Goal: Find specific page/section: Find specific page/section

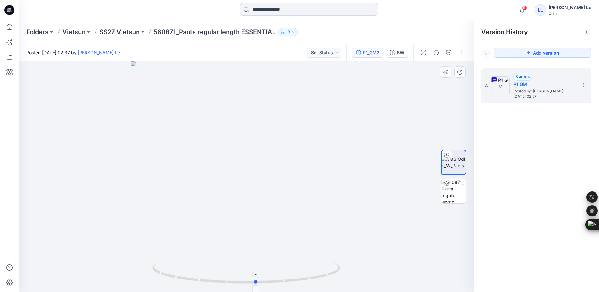
drag, startPoint x: 259, startPoint y: 283, endPoint x: 188, endPoint y: 280, distance: 71.5
click at [188, 280] on icon at bounding box center [246, 272] width 189 height 23
drag, startPoint x: 255, startPoint y: 283, endPoint x: 318, endPoint y: 276, distance: 63.0
click at [318, 276] on circle at bounding box center [317, 277] width 4 height 4
drag, startPoint x: 297, startPoint y: 227, endPoint x: 146, endPoint y: 226, distance: 151.9
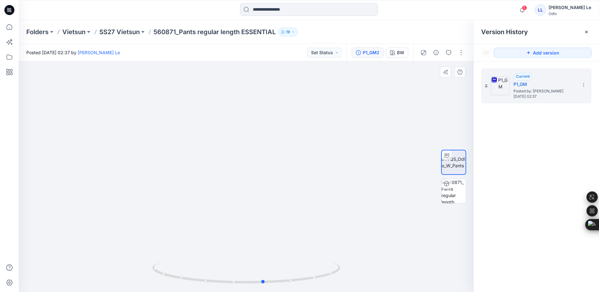
drag, startPoint x: 261, startPoint y: 229, endPoint x: 367, endPoint y: 230, distance: 105.8
drag, startPoint x: 237, startPoint y: 102, endPoint x: 237, endPoint y: 187, distance: 85.2
drag, startPoint x: 239, startPoint y: 89, endPoint x: 239, endPoint y: 163, distance: 73.9
click at [117, 34] on p "SS27 Vietsun" at bounding box center [119, 32] width 40 height 9
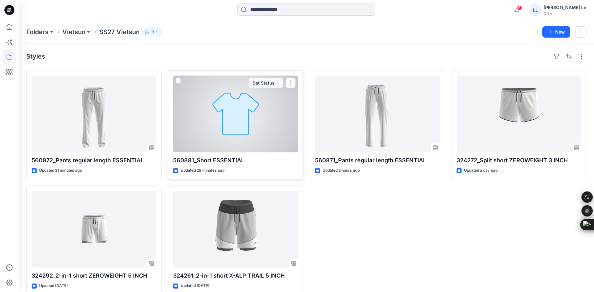
click at [211, 118] on div at bounding box center [235, 113] width 125 height 77
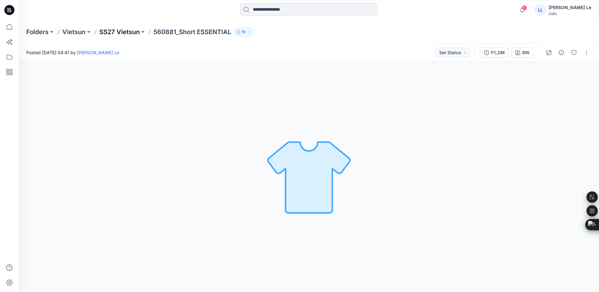
click at [119, 31] on p "SS27 Vietsun" at bounding box center [119, 32] width 40 height 9
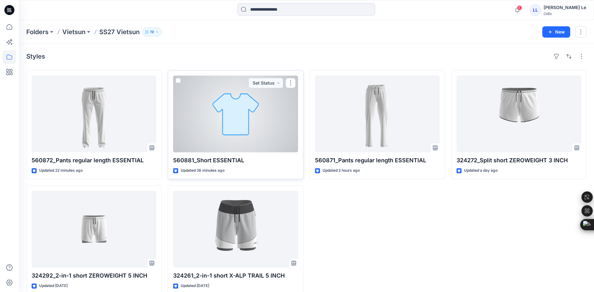
click at [229, 125] on div at bounding box center [235, 113] width 125 height 77
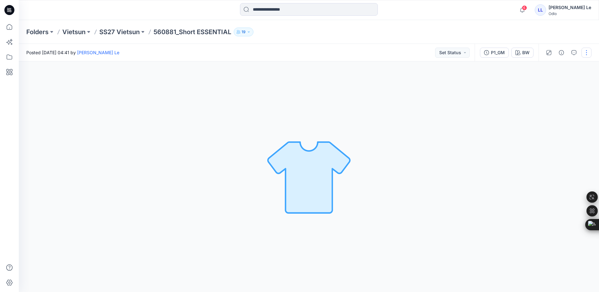
click at [586, 54] on button "button" at bounding box center [586, 53] width 10 height 10
click at [539, 83] on icon "button" at bounding box center [537, 84] width 3 height 4
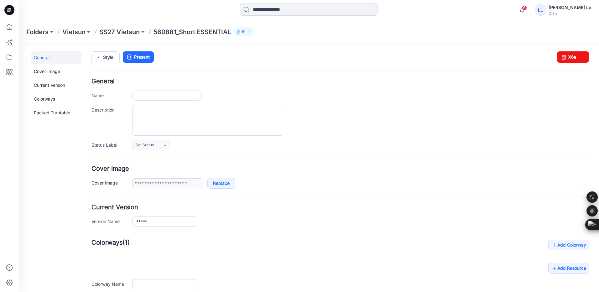
type input "**********"
type input "**"
type input "**********"
click at [577, 56] on link "Xóa" at bounding box center [573, 56] width 32 height 11
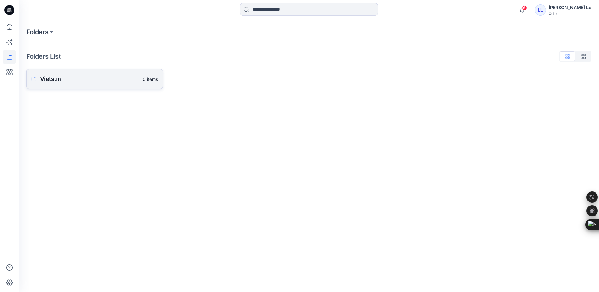
click at [80, 81] on p "Vietsun" at bounding box center [89, 79] width 99 height 9
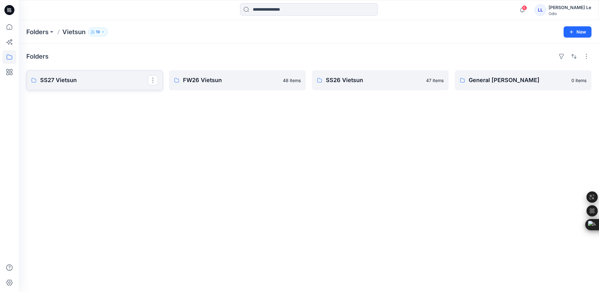
click at [84, 83] on p "SS27 Vietsun" at bounding box center [94, 80] width 108 height 9
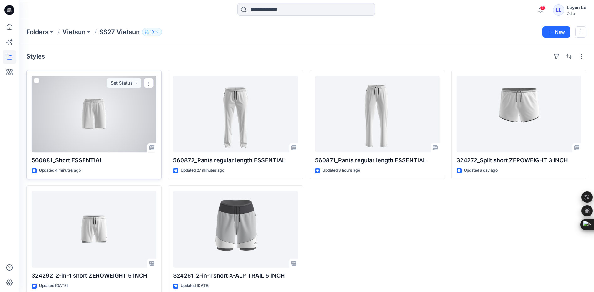
click at [85, 126] on div at bounding box center [94, 113] width 125 height 77
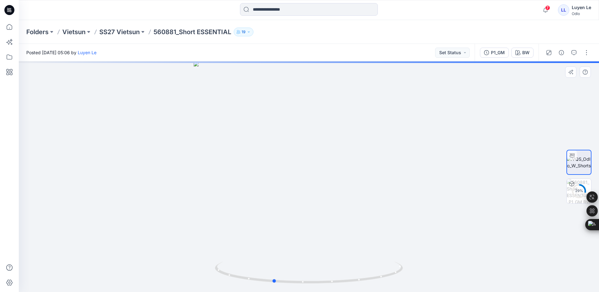
drag, startPoint x: 310, startPoint y: 283, endPoint x: 274, endPoint y: 255, distance: 45.3
click at [274, 255] on div at bounding box center [309, 176] width 580 height 230
click at [121, 32] on p "SS27 Vietsun" at bounding box center [119, 32] width 40 height 9
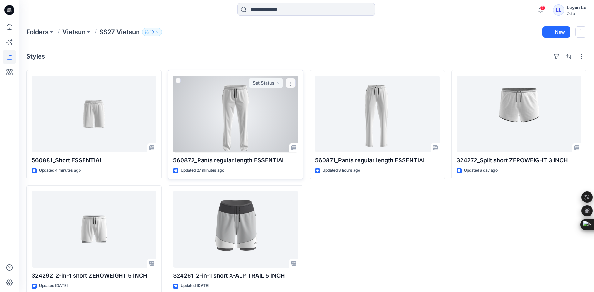
click at [247, 109] on div at bounding box center [235, 113] width 125 height 77
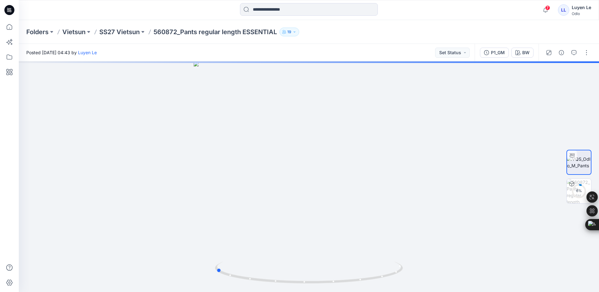
drag, startPoint x: 309, startPoint y: 283, endPoint x: 600, endPoint y: 259, distance: 291.5
click at [598, 259] on html "7 Notifications Your style 560881_Short ESSENTIAL is ready 2 minutes ago Your s…" at bounding box center [299, 146] width 599 height 292
click at [137, 34] on p "SS27 Vietsun" at bounding box center [119, 32] width 40 height 9
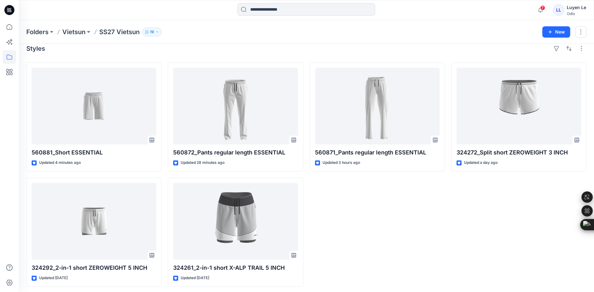
scroll to position [10, 0]
